Goal: Task Accomplishment & Management: Use online tool/utility

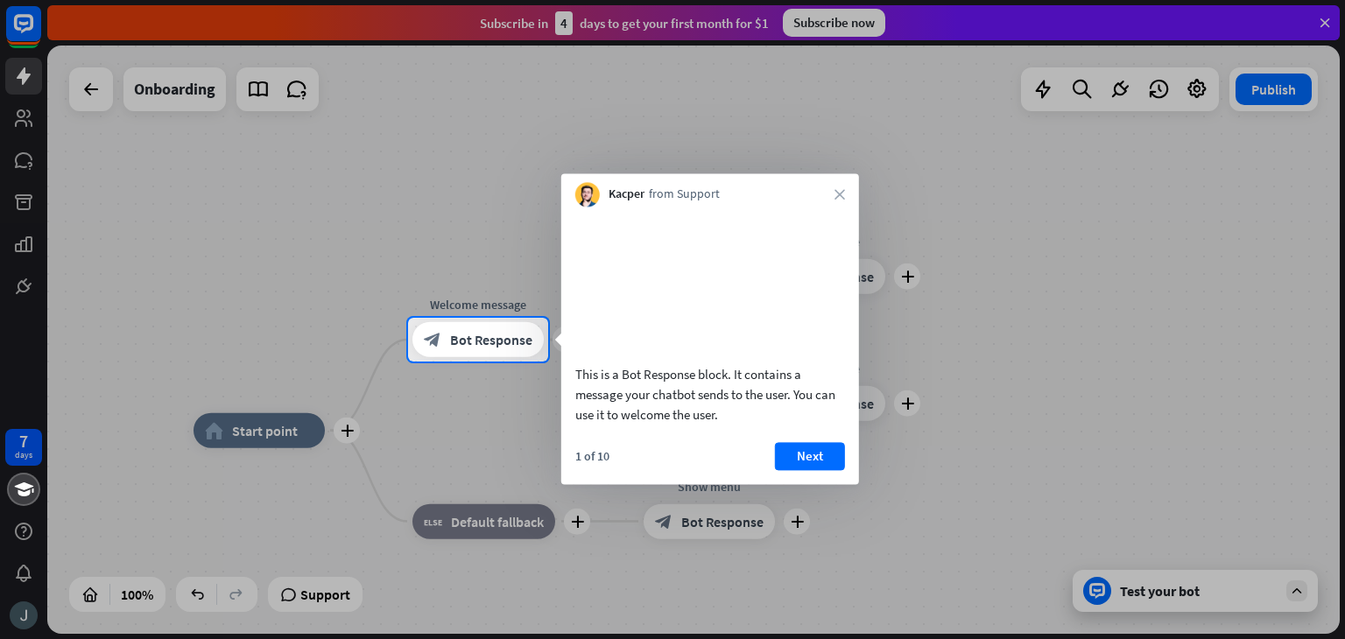
click at [942, 186] on div at bounding box center [672, 159] width 1345 height 318
click at [836, 470] on button "Next" at bounding box center [810, 456] width 70 height 28
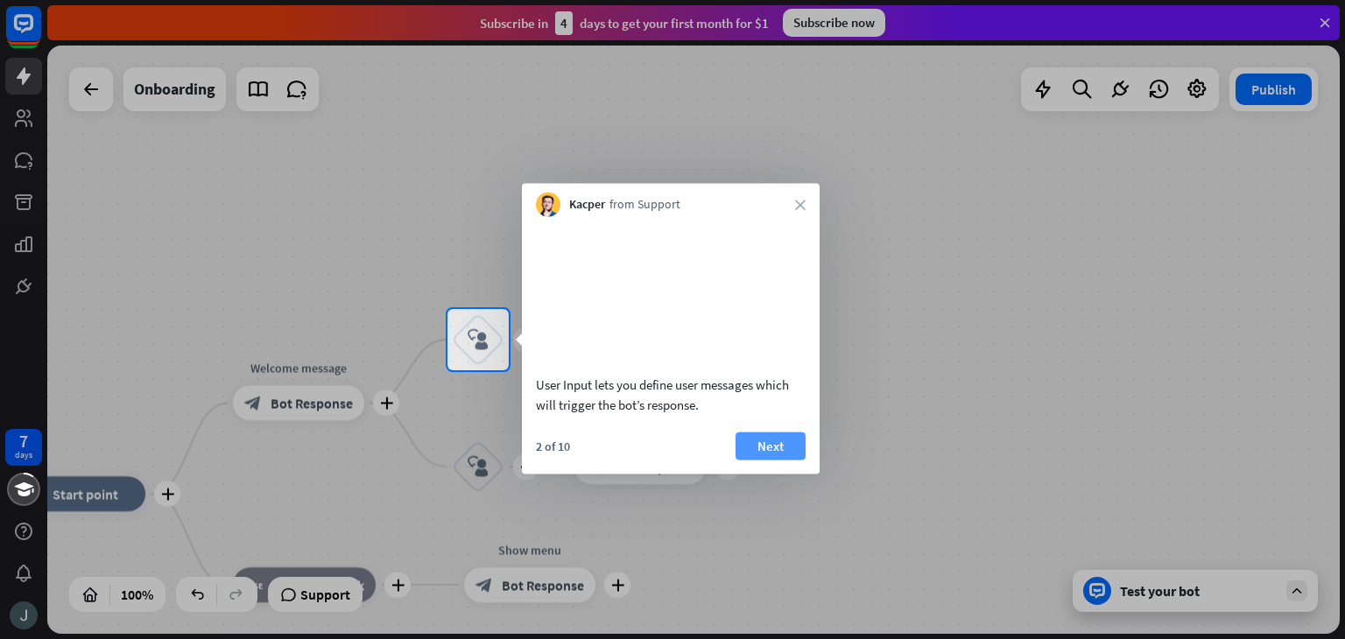
click at [774, 460] on button "Next" at bounding box center [771, 446] width 70 height 28
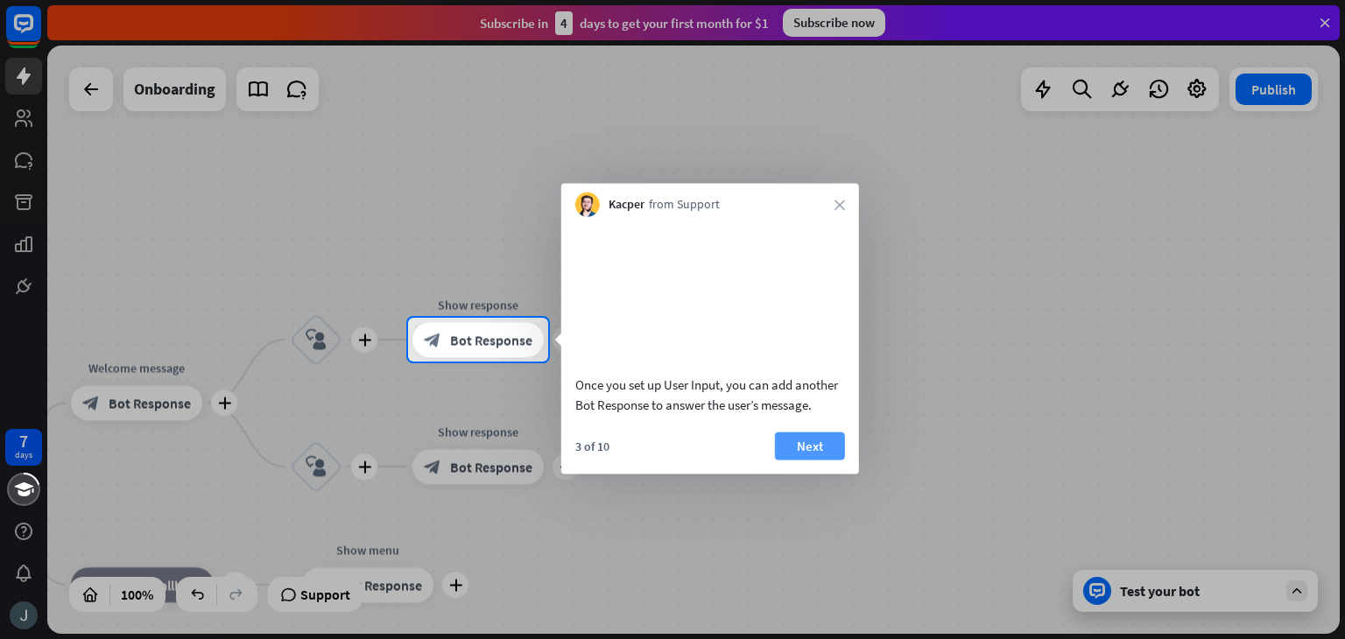
click at [815, 460] on button "Next" at bounding box center [810, 446] width 70 height 28
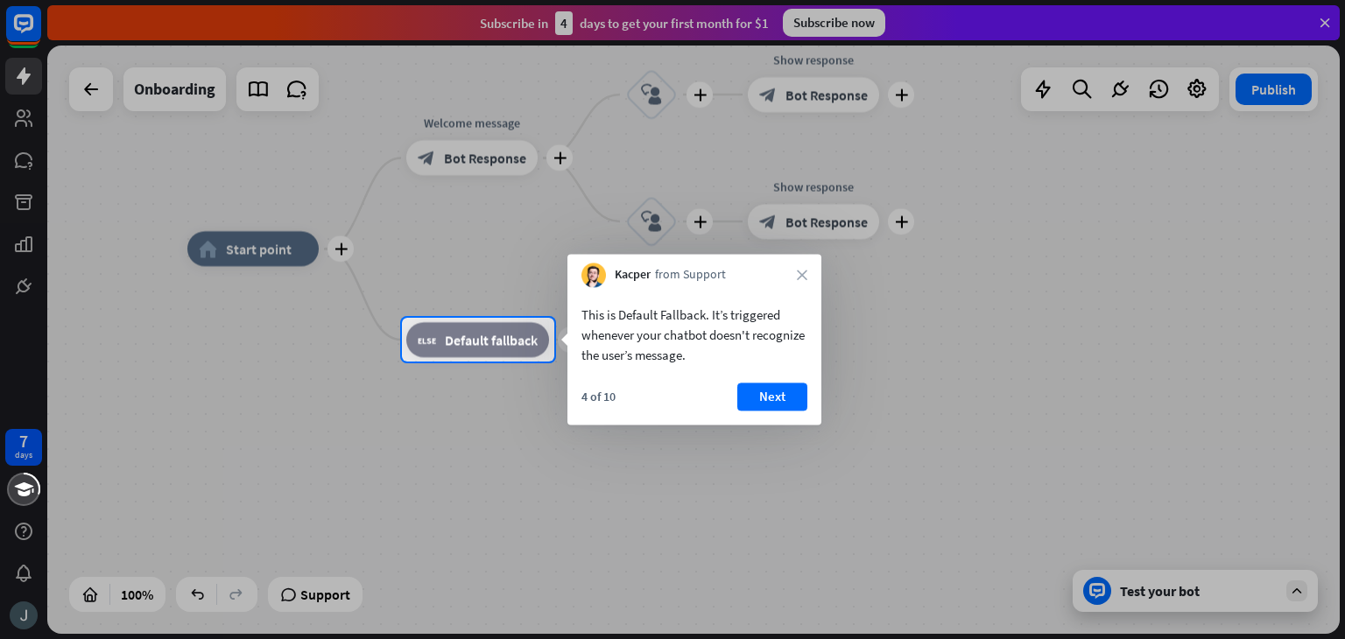
click at [21, 162] on div at bounding box center [672, 159] width 1345 height 318
click at [32, 11] on div at bounding box center [672, 159] width 1345 height 318
click at [802, 272] on icon "close" at bounding box center [802, 275] width 11 height 11
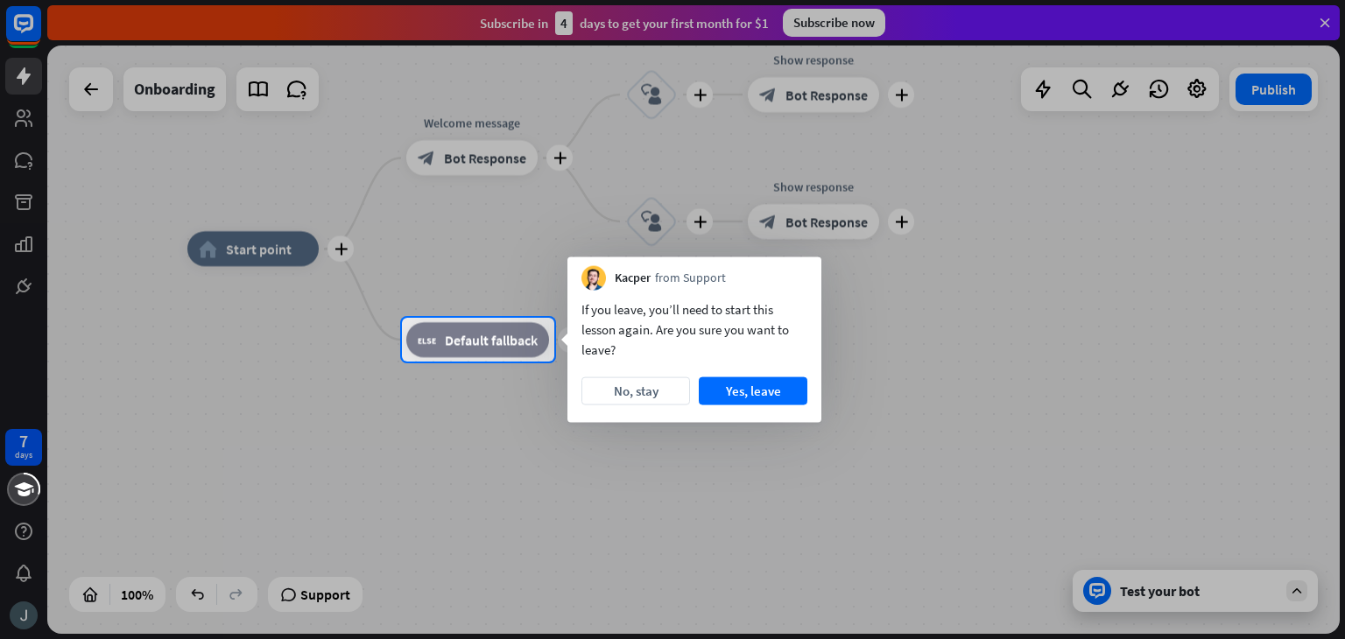
click at [802, 272] on div "Kacper from Support" at bounding box center [695, 274] width 254 height 33
click at [757, 390] on button "Yes, leave" at bounding box center [753, 392] width 109 height 28
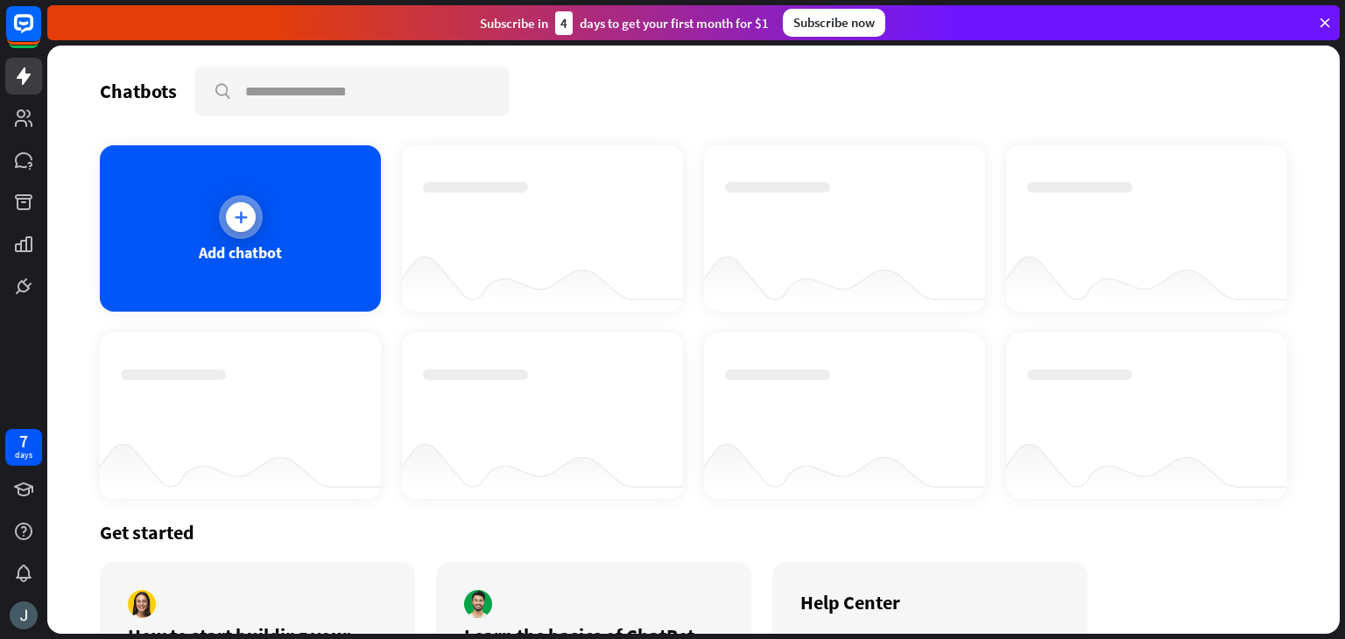
click at [281, 229] on div "Add chatbot" at bounding box center [240, 228] width 281 height 166
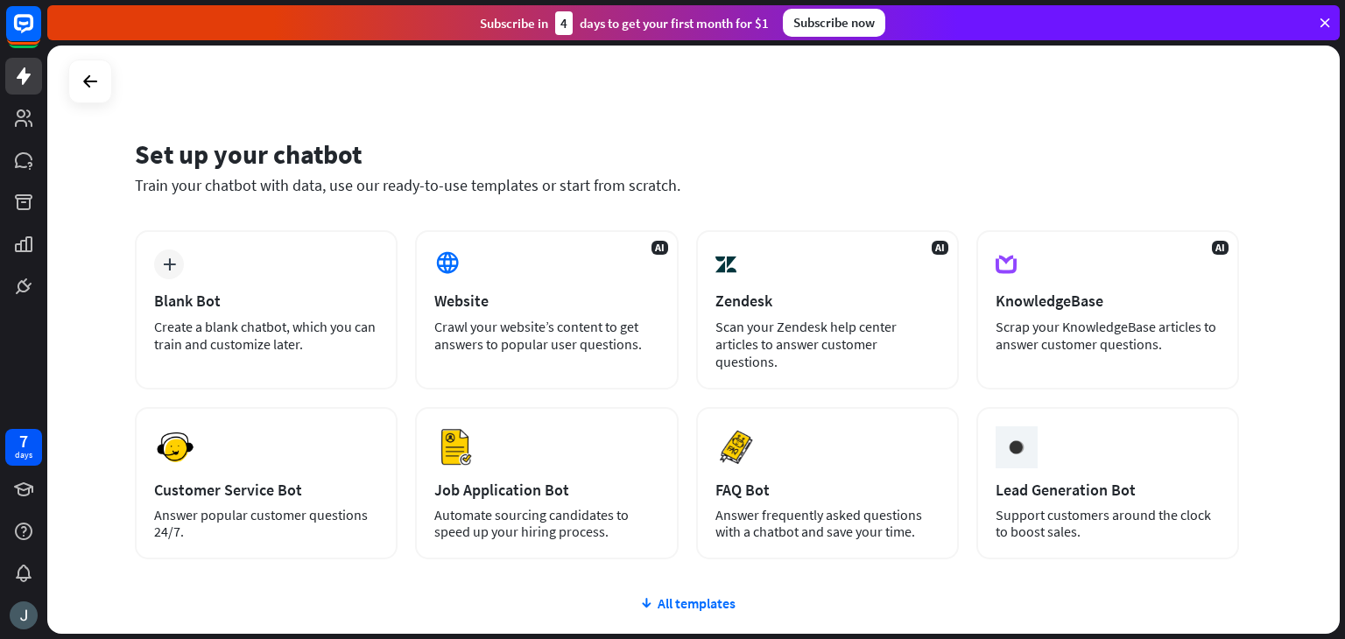
click at [481, 278] on div "AI Website Crawl your website’s content to get answers to popular user question…" at bounding box center [546, 309] width 263 height 159
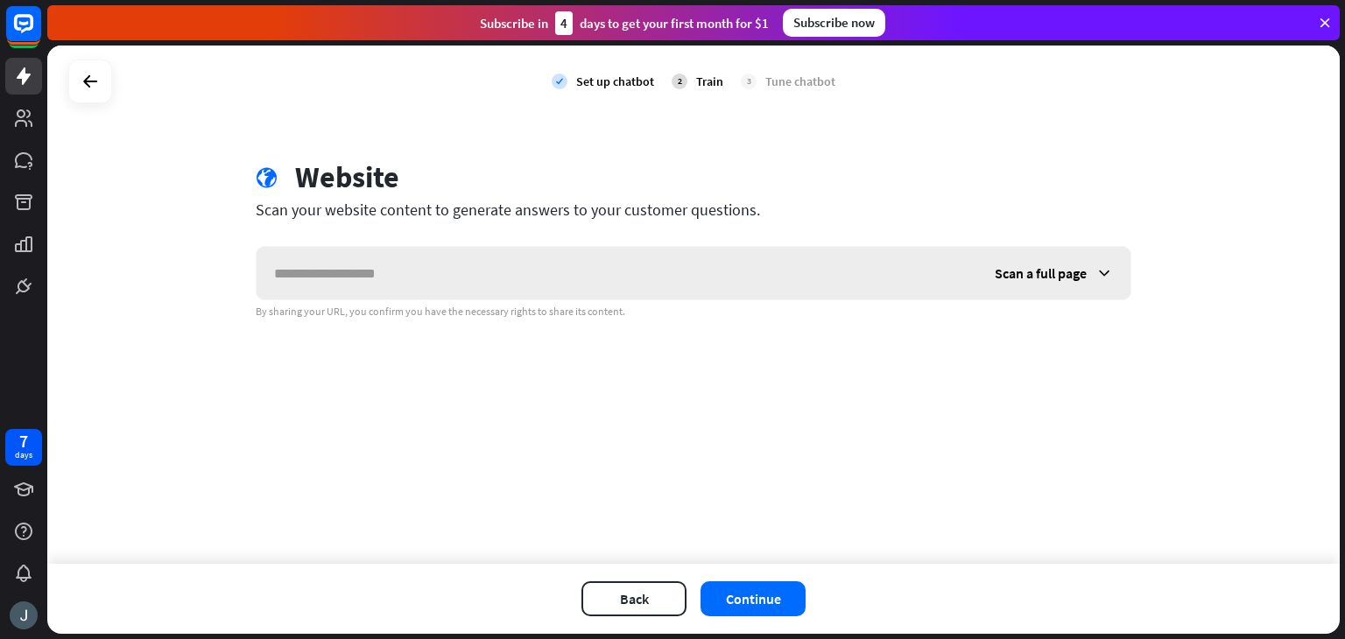
click at [1061, 276] on span "Scan a full page" at bounding box center [1041, 274] width 92 height 18
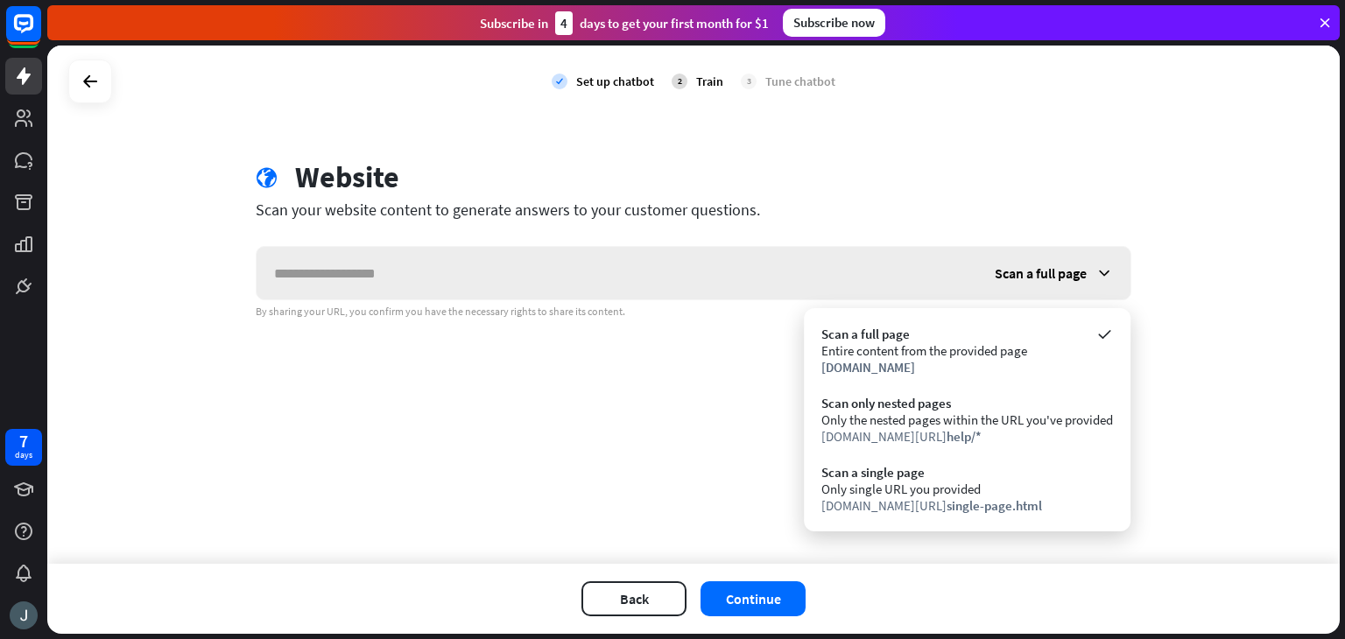
click at [1061, 276] on span "Scan a full page" at bounding box center [1041, 274] width 92 height 18
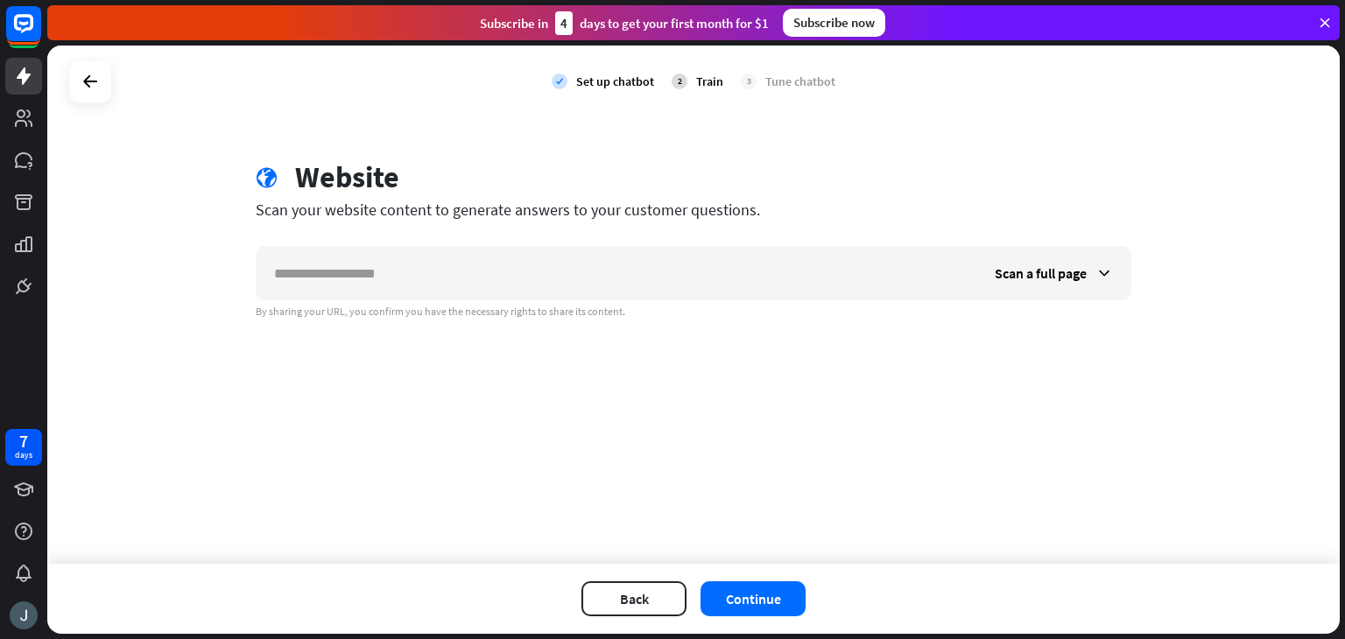
click at [683, 232] on div "globe Website Scan your website content to generate answers to your customer qu…" at bounding box center [694, 238] width 918 height 159
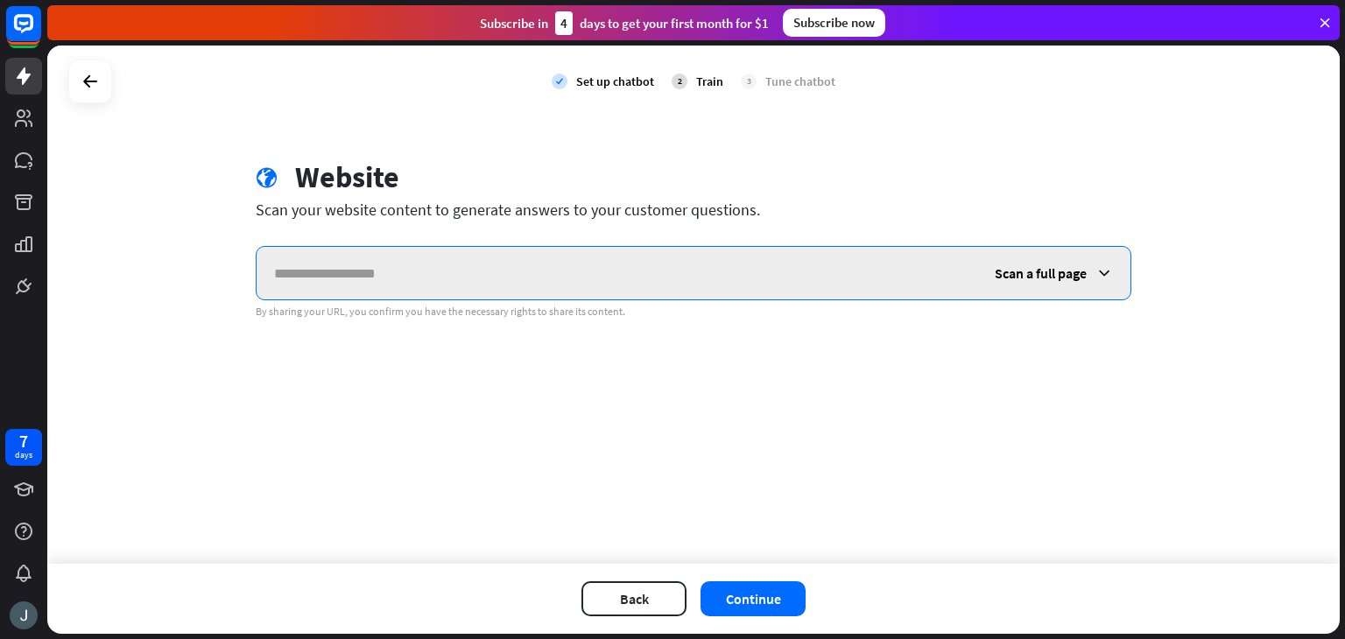
click at [682, 255] on input "text" at bounding box center [617, 273] width 721 height 53
click at [563, 291] on input "text" at bounding box center [617, 273] width 721 height 53
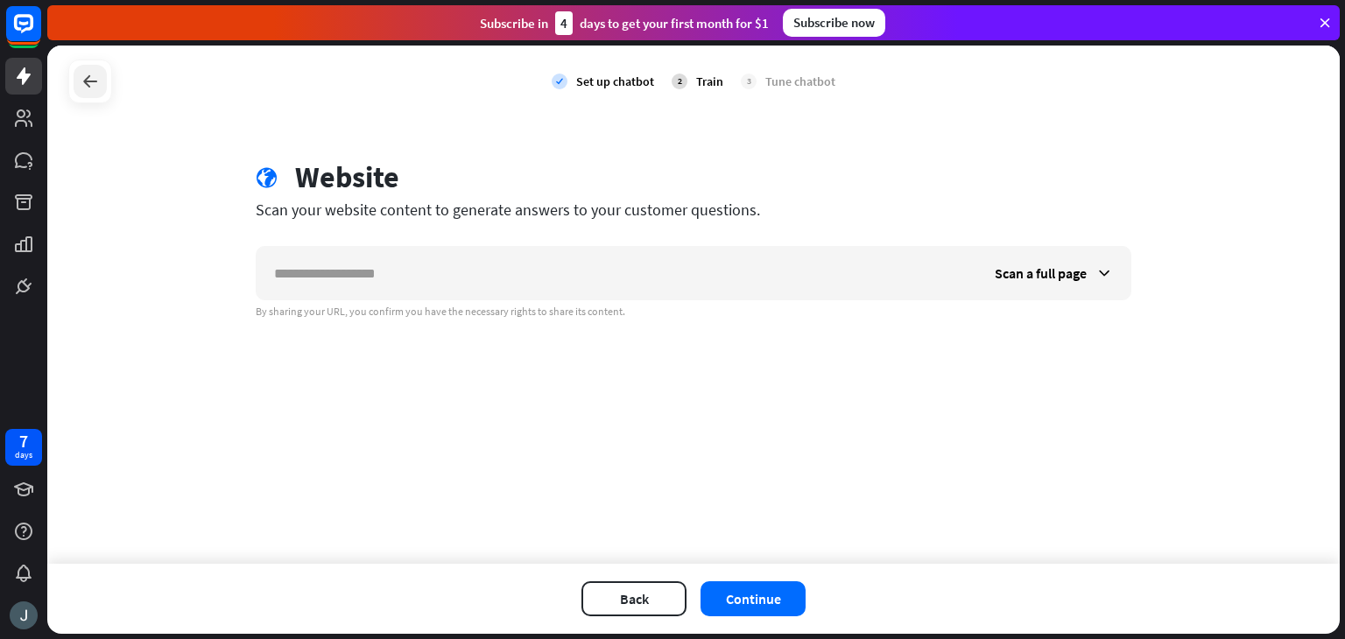
click at [98, 80] on icon at bounding box center [90, 81] width 21 height 21
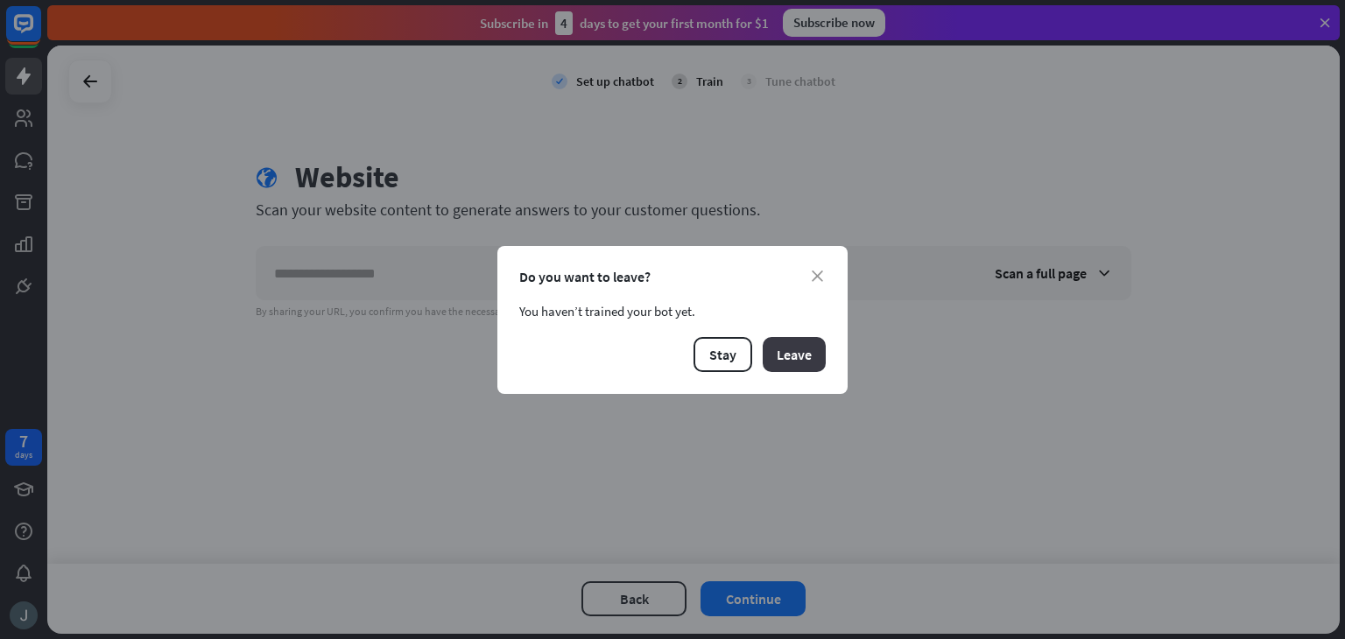
click at [781, 361] on button "Leave" at bounding box center [794, 354] width 63 height 35
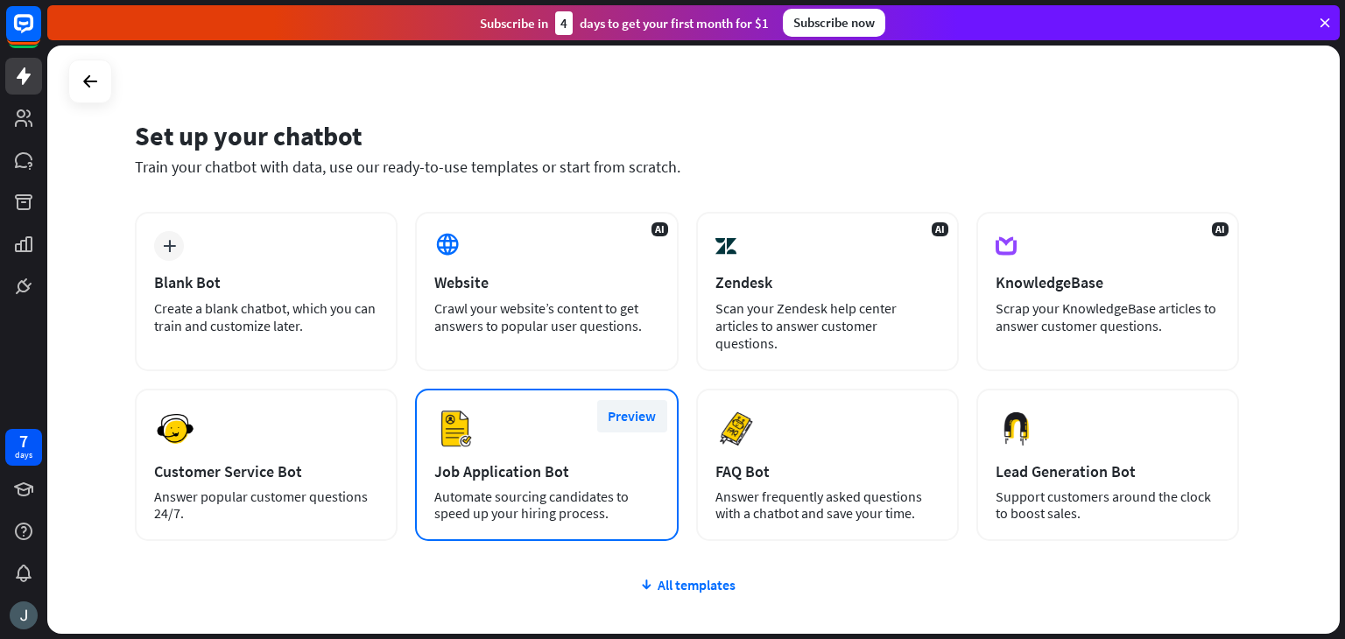
scroll to position [15, 0]
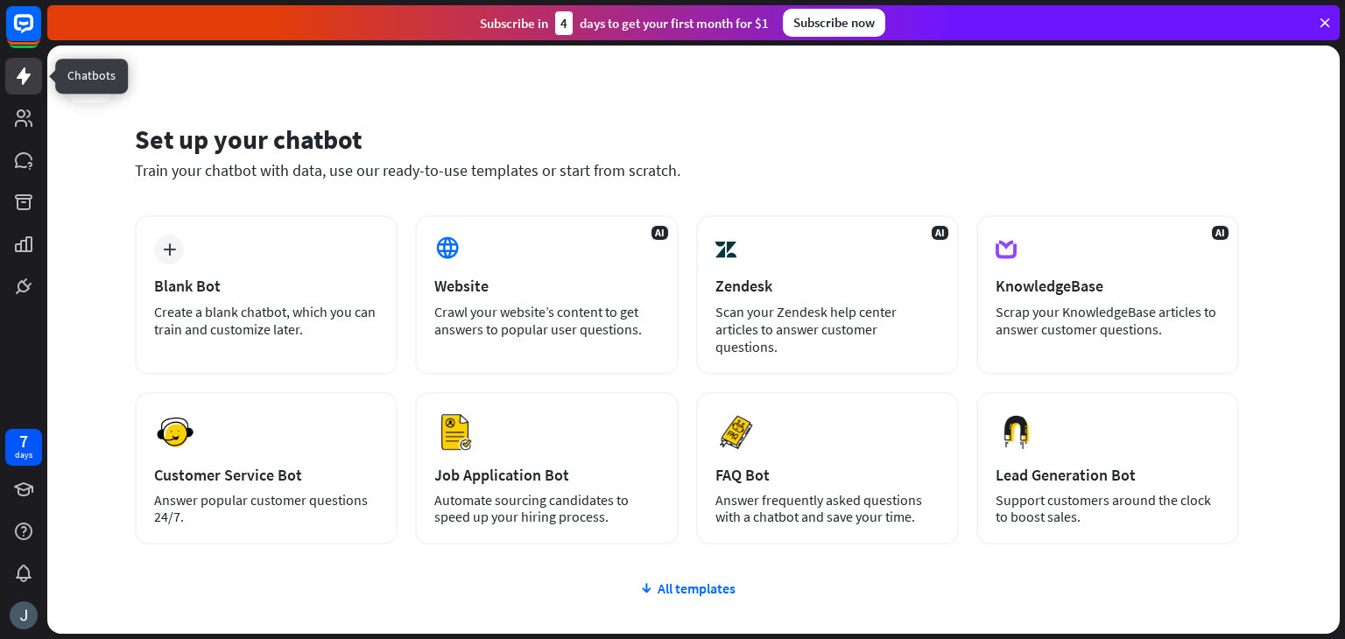
click at [32, 79] on icon at bounding box center [23, 76] width 21 height 21
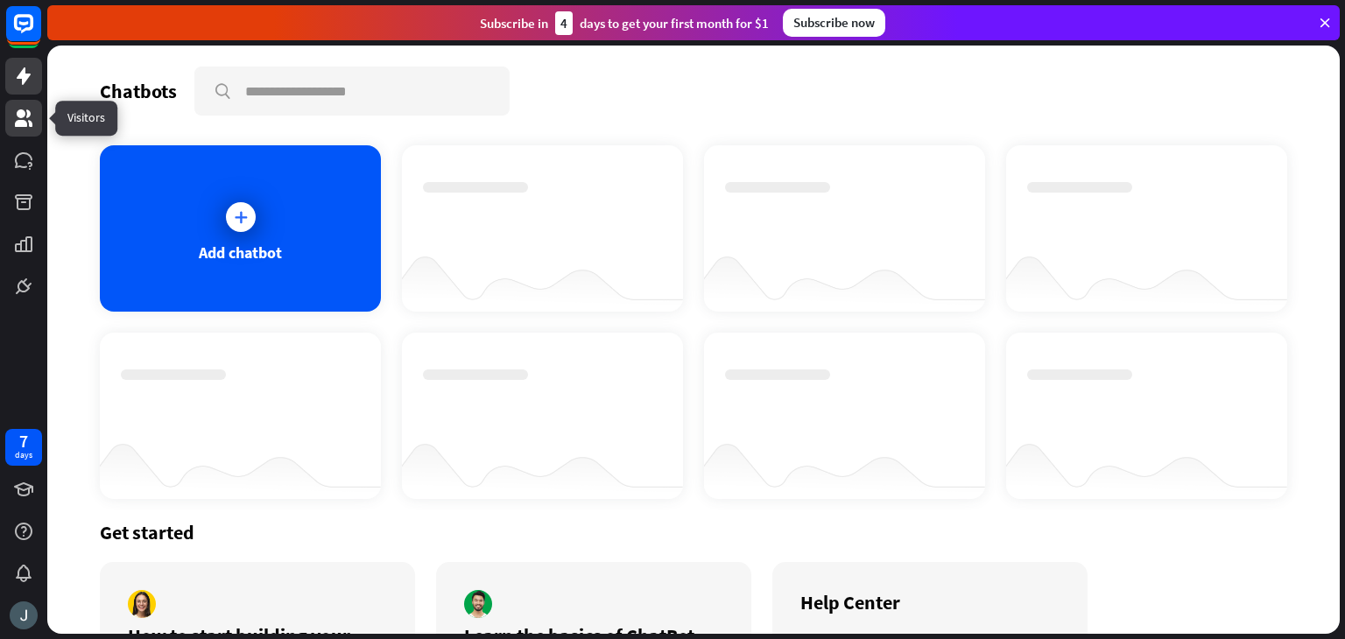
click at [18, 116] on icon at bounding box center [24, 118] width 18 height 18
